Goal: Task Accomplishment & Management: Use online tool/utility

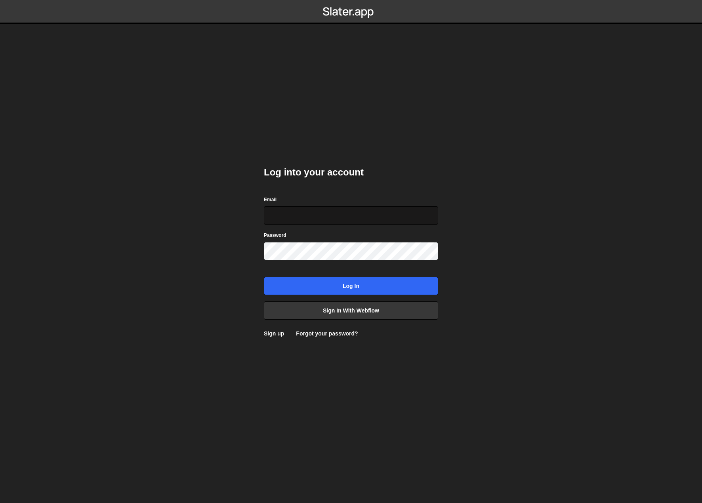
click at [354, 211] on input "Email" at bounding box center [351, 216] width 174 height 18
click at [419, 220] on input "Email" at bounding box center [351, 216] width 174 height 18
click at [432, 217] on input "Email" at bounding box center [351, 216] width 174 height 18
click at [509, 222] on body "Log into your account Email Password Log in Sign in with Webflow Sign up Forgot…" at bounding box center [351, 251] width 702 height 503
click at [405, 220] on input "Email" at bounding box center [351, 216] width 174 height 18
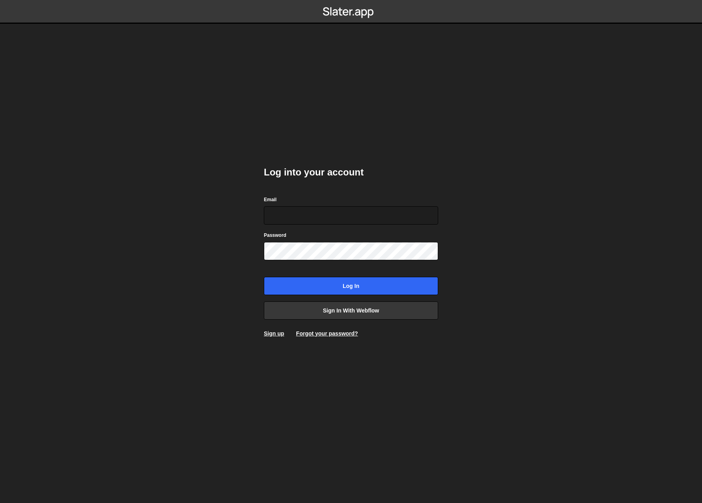
drag, startPoint x: 595, startPoint y: 200, endPoint x: 514, endPoint y: 212, distance: 82.2
click at [595, 200] on body "Log into your account Email Password Log in Sign in with Webflow Sign up Forgot…" at bounding box center [351, 251] width 702 height 503
click at [399, 222] on input "Email" at bounding box center [351, 216] width 174 height 18
click at [351, 0] on com-1password-button at bounding box center [351, 0] width 0 height 0
type input "designer@farewellmedia.com"
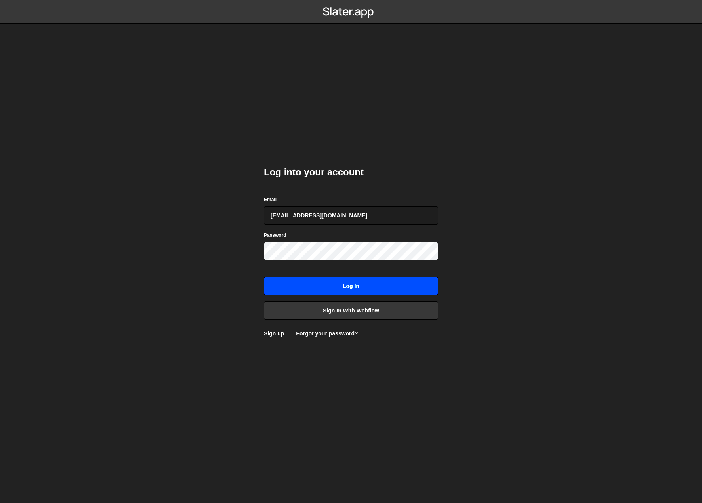
click at [356, 289] on input "Log in" at bounding box center [351, 286] width 174 height 18
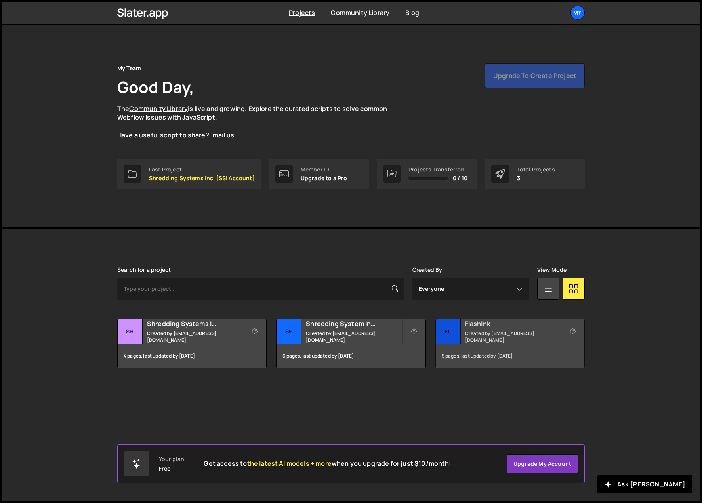
click at [542, 337] on small "Created by designer@farewellmedia.com" at bounding box center [513, 336] width 96 height 13
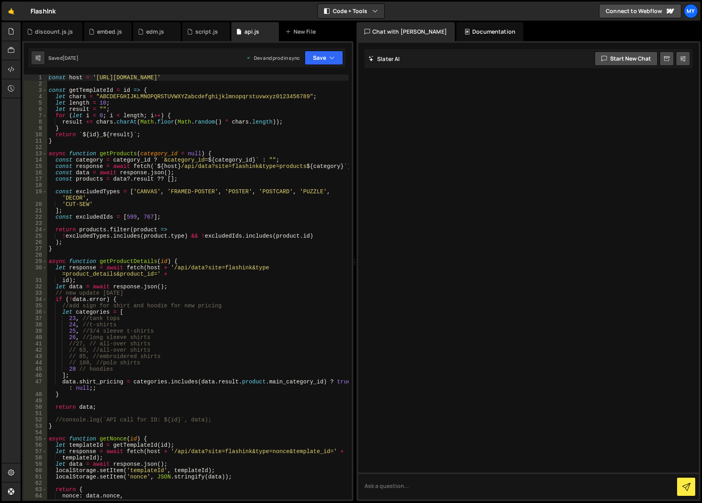
click at [291, 166] on div "const host = '[URL][DOMAIN_NAME]' const getTemplateId = id => { let chars = "AB…" at bounding box center [198, 294] width 302 height 438
click at [290, 151] on div "const host = '[URL][DOMAIN_NAME]' const getTemplateId = id => { let chars = "AB…" at bounding box center [198, 294] width 302 height 438
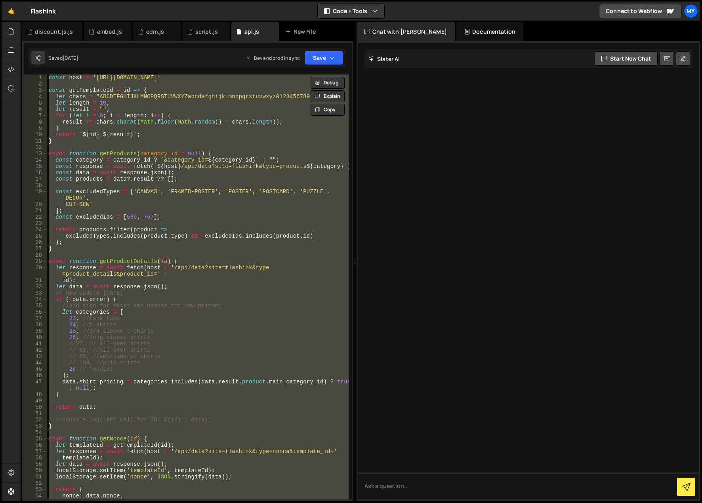
click at [243, 140] on div "const host = '[URL][DOMAIN_NAME]' const getTemplateId = id => { let chars = "AB…" at bounding box center [198, 287] width 302 height 425
type textarea "}"
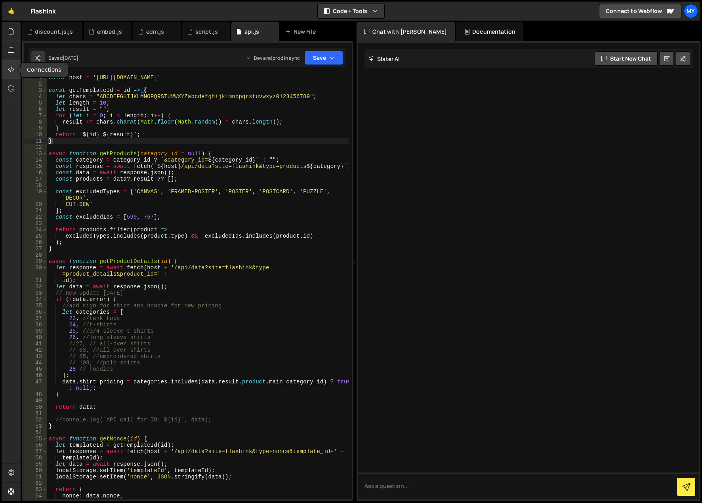
click at [7, 76] on div at bounding box center [11, 69] width 19 height 19
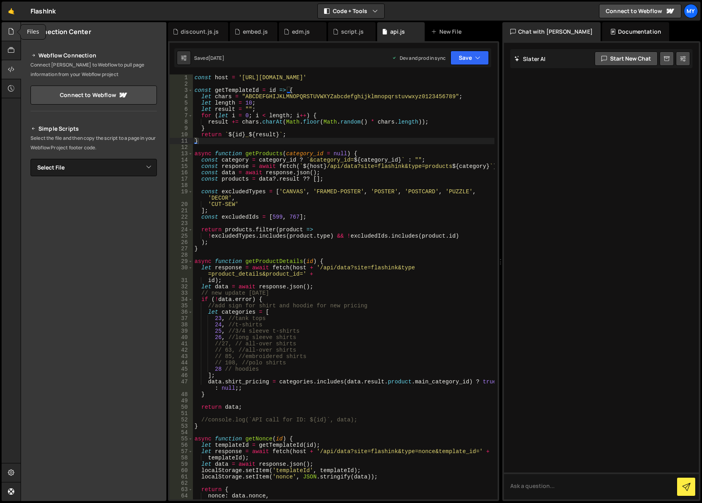
click at [12, 34] on icon at bounding box center [11, 31] width 6 height 9
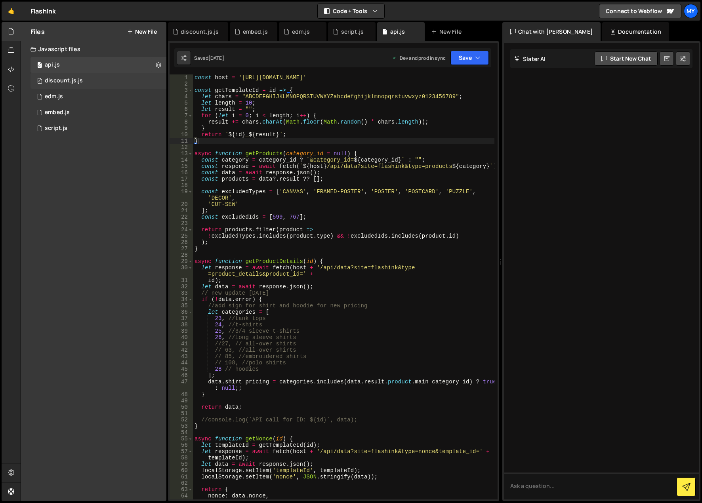
click at [134, 82] on div "0 discount.js.js 0" at bounding box center [99, 81] width 136 height 16
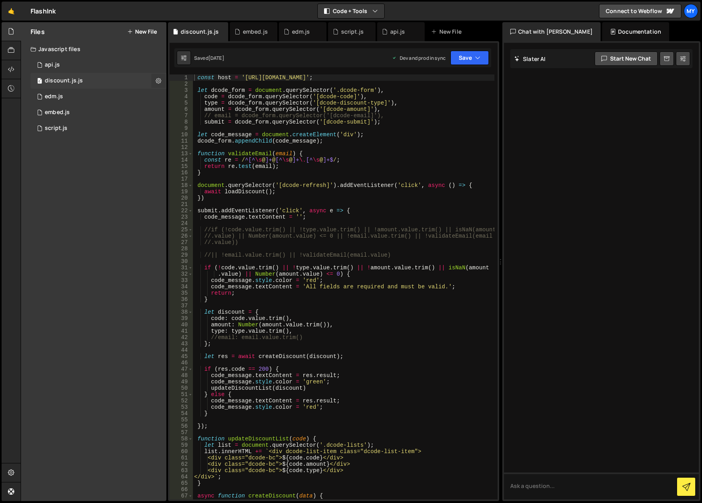
click at [157, 81] on icon at bounding box center [159, 81] width 6 height 8
click at [226, 95] on button "Edit File Settings" at bounding box center [207, 98] width 78 height 16
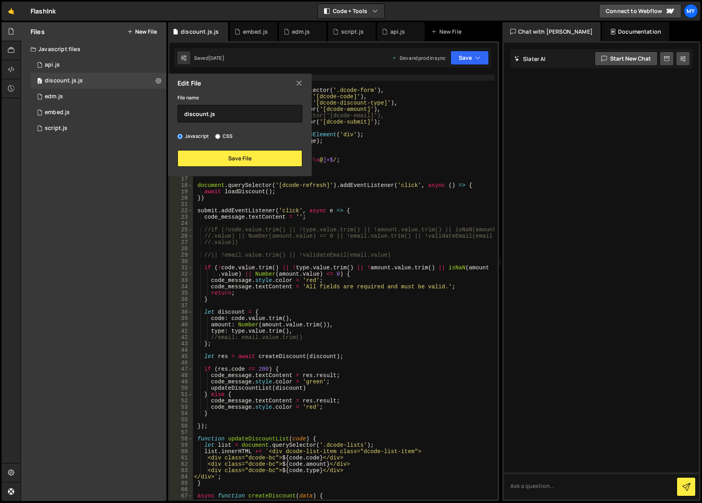
click at [294, 82] on div "Edit File" at bounding box center [240, 83] width 144 height 19
click at [300, 82] on icon at bounding box center [299, 83] width 6 height 9
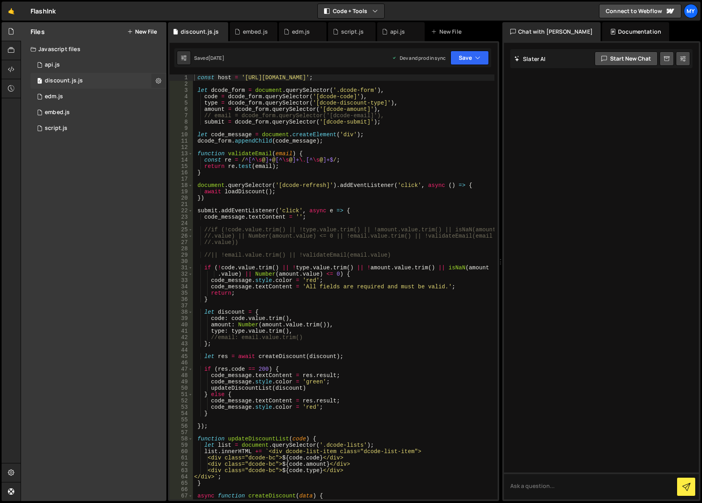
click at [159, 81] on icon at bounding box center [159, 81] width 6 height 8
click at [201, 114] on button "Edit External Scripts" at bounding box center [207, 113] width 78 height 16
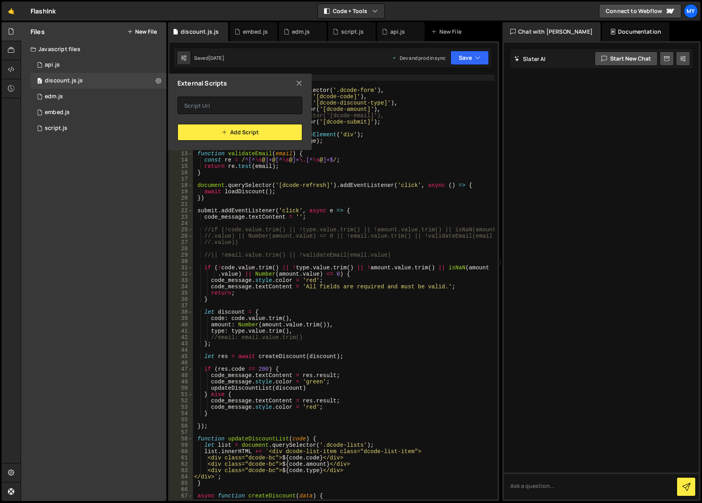
click at [300, 84] on icon at bounding box center [299, 83] width 6 height 9
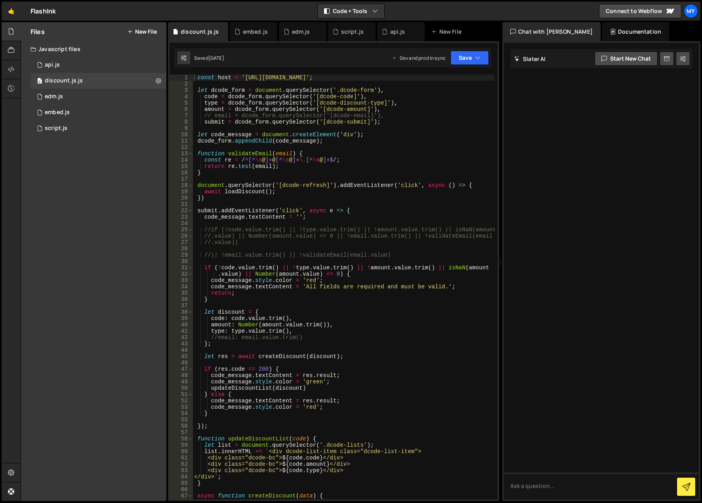
click at [303, 141] on div "const host = '[URL][DOMAIN_NAME]' ; let dcode_form = document . querySelector (…" at bounding box center [344, 297] width 302 height 444
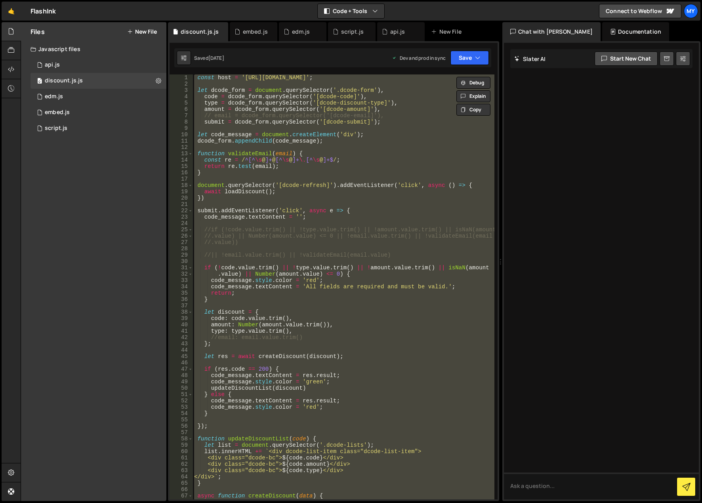
click at [303, 141] on div "const host = '[URL][DOMAIN_NAME]' ; let dcode_form = document . querySelector (…" at bounding box center [344, 287] width 302 height 425
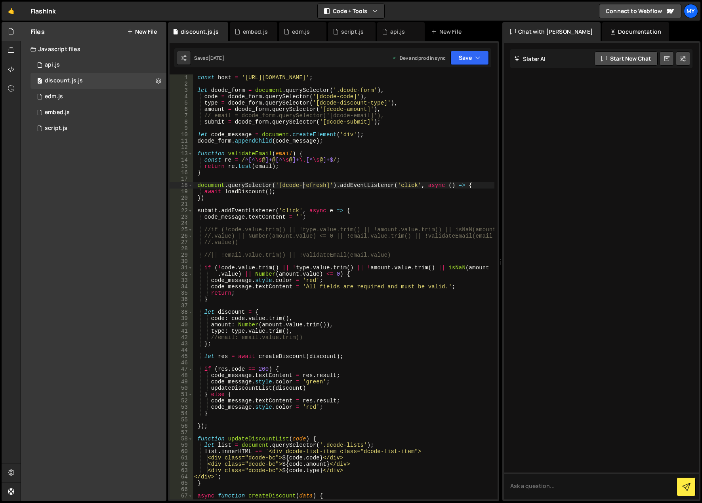
click at [303, 184] on div "const host = '[URL][DOMAIN_NAME]' ; let dcode_form = document . querySelector (…" at bounding box center [344, 297] width 302 height 444
type textarea "document.querySelector('[dcode-refresh]').addEventListener('click', async () =>…"
click at [202, 38] on div "discount.js.js" at bounding box center [198, 31] width 60 height 19
click at [338, 145] on div "const host = '[URL][DOMAIN_NAME]' ; let dcode_form = document . querySelector (…" at bounding box center [344, 297] width 302 height 444
type textarea "loadDiscount();"
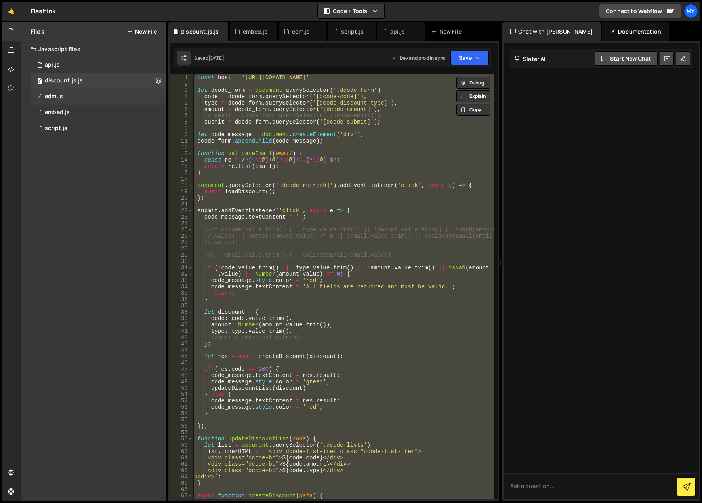
click at [99, 97] on div "0 edm.js 0" at bounding box center [99, 97] width 136 height 16
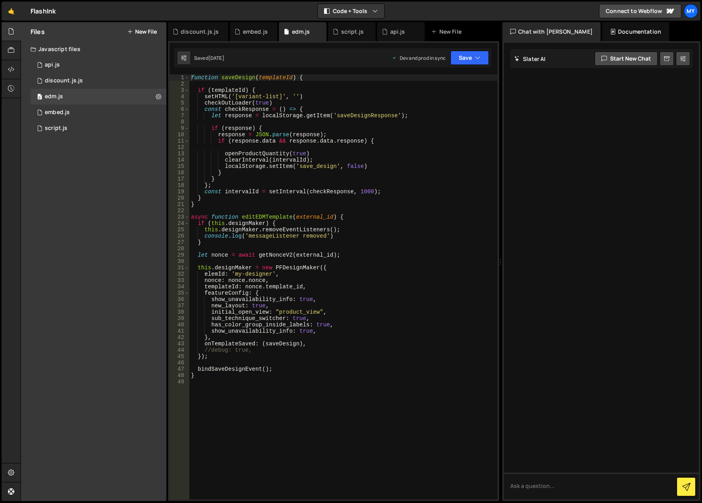
click at [351, 204] on div "function saveDesign ( templateId ) { if ( templateId ) { setHTML ( '[variant-li…" at bounding box center [343, 294] width 308 height 438
click at [353, 203] on div "function saveDesign ( templateId ) { if ( templateId ) { setHTML ( '[variant-li…" at bounding box center [343, 294] width 308 height 438
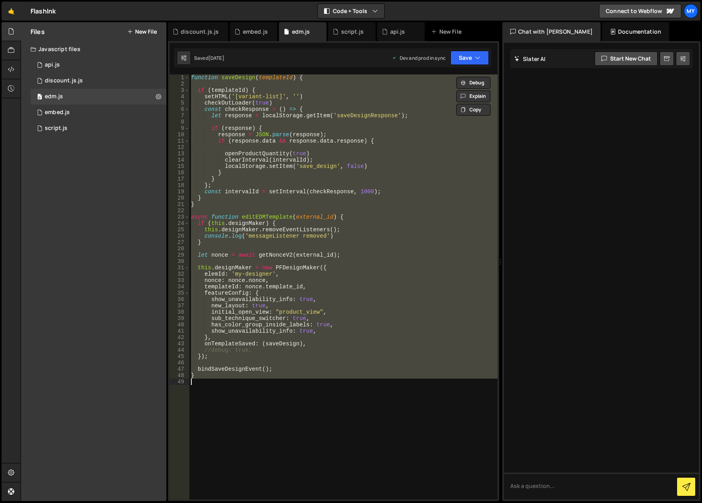
click at [407, 206] on div "function saveDesign ( templateId ) { if ( templateId ) { setHTML ( '[variant-li…" at bounding box center [343, 287] width 308 height 425
type textarea "}"
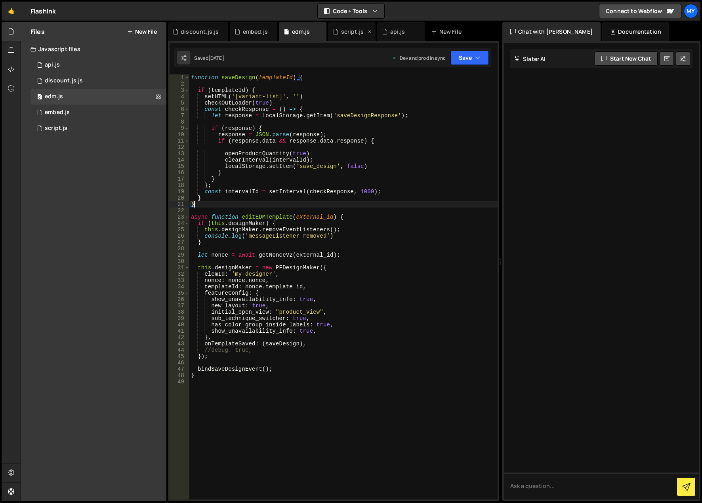
click at [336, 31] on icon at bounding box center [336, 32] width 6 height 8
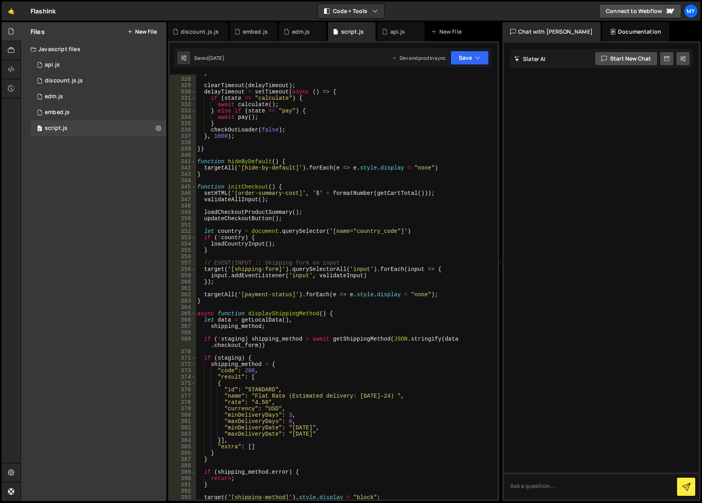
scroll to position [1861, 0]
click at [354, 193] on div "} clearTimeout ( delayTimeout ) ; delayTimeout = setTimeout ( async ( ) => { if…" at bounding box center [345, 289] width 299 height 438
type textarea "//processProductsInBatches();"
